Goal: Task Accomplishment & Management: Manage account settings

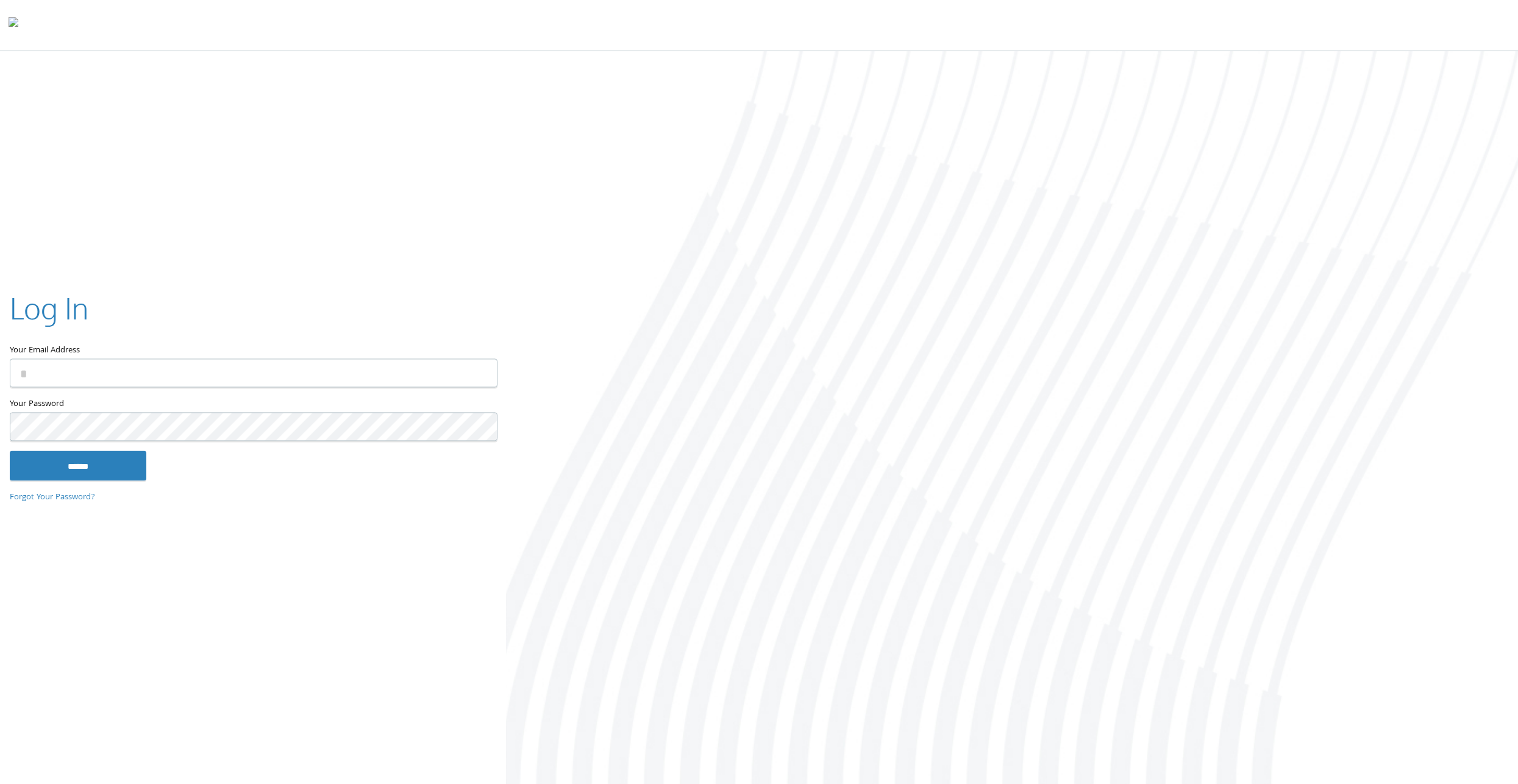
type input "**********"
click at [54, 452] on input "******" at bounding box center [78, 466] width 136 height 29
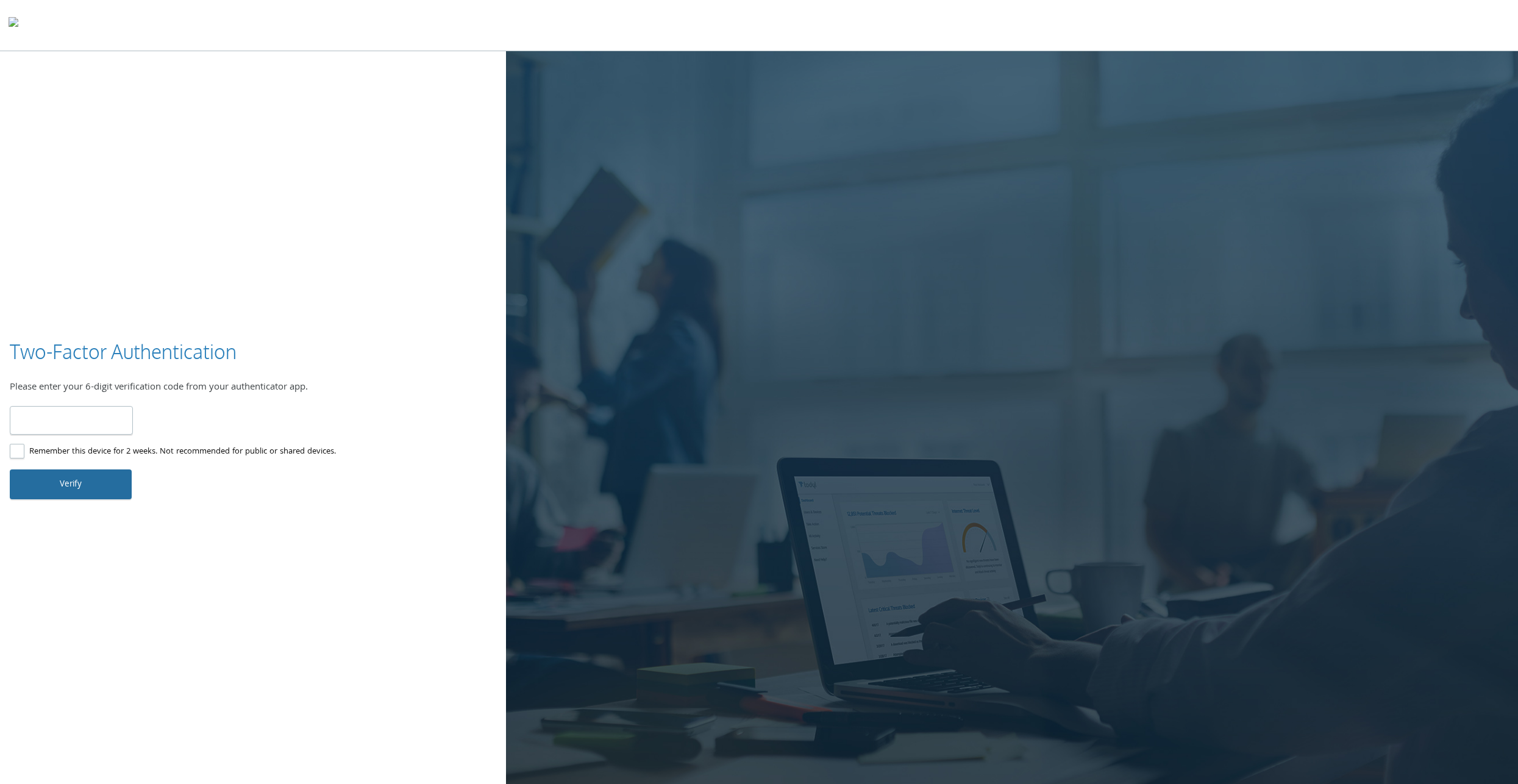
type input "******"
click at [78, 482] on button "Verify" at bounding box center [71, 484] width 122 height 29
